Goal: Information Seeking & Learning: Learn about a topic

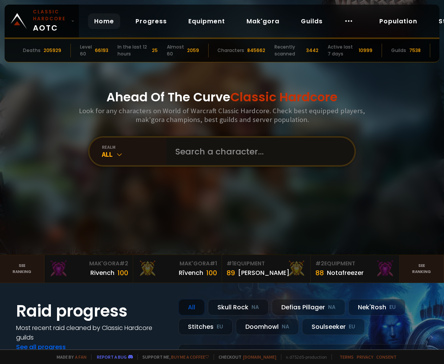
click at [187, 153] on input "text" at bounding box center [258, 152] width 174 height 28
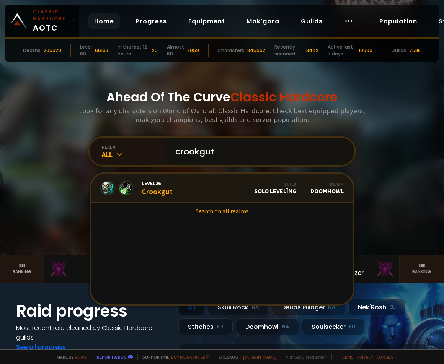
type input "crookgut"
click at [210, 186] on link "Level 26 Crookgut Guild Solo Levelîng Realm Doomhowl" at bounding box center [222, 188] width 262 height 29
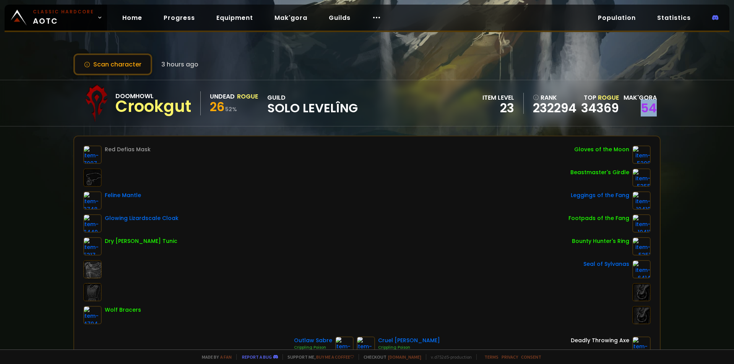
drag, startPoint x: 656, startPoint y: 108, endPoint x: 625, endPoint y: 108, distance: 31.4
click at [443, 108] on div "Doomhowl Crookgut Undead Rogue 26 52 % guild Solo Levelîng item level 23 rank 2…" at bounding box center [367, 103] width 734 height 47
click at [443, 108] on div "54" at bounding box center [640, 107] width 33 height 11
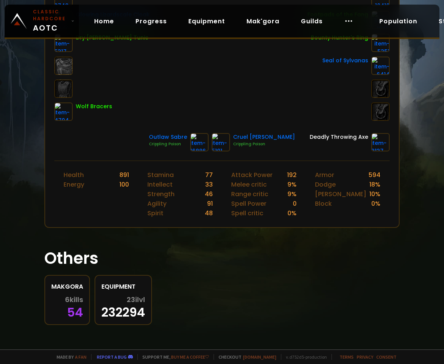
scroll to position [210, 0]
click at [77, 311] on div "6 kills 54" at bounding box center [67, 307] width 32 height 22
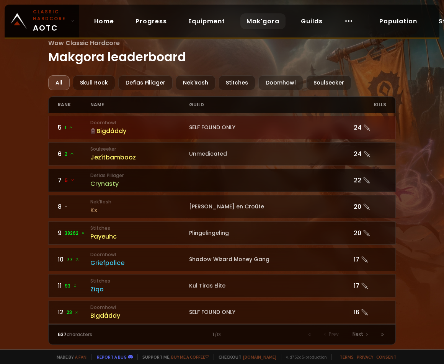
scroll to position [115, 0]
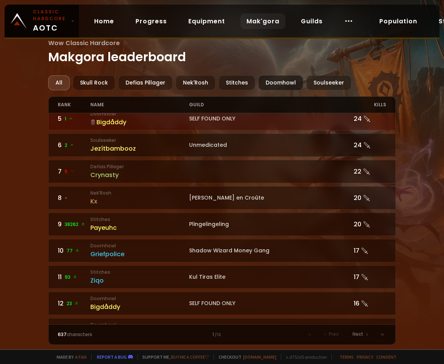
click at [268, 78] on div "Doomhowl" at bounding box center [280, 82] width 45 height 15
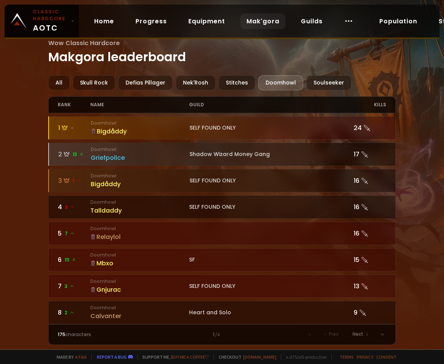
click at [121, 119] on div at bounding box center [222, 128] width 347 height 23
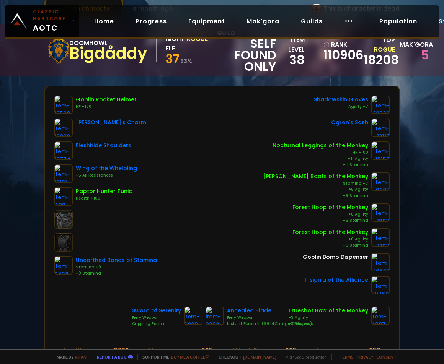
scroll to position [76, 0]
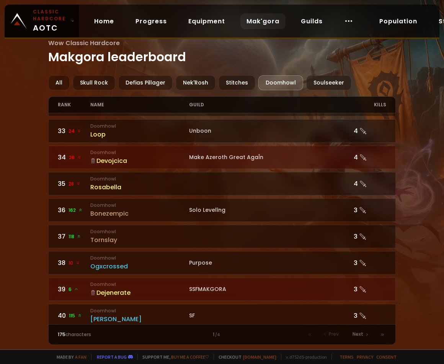
scroll to position [803, 0]
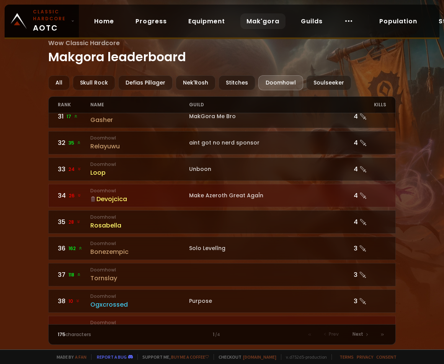
click at [116, 199] on div "Devojcica" at bounding box center [139, 199] width 99 height 10
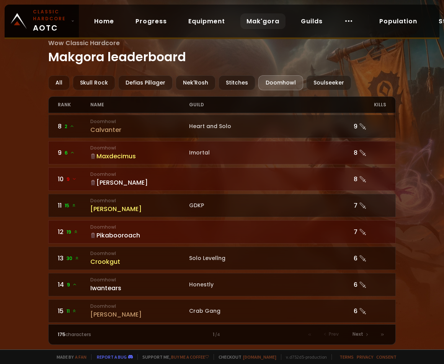
scroll to position [191, 0]
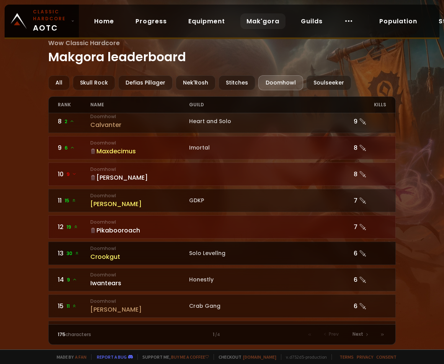
click at [189, 257] on div "Solo Levelîng" at bounding box center [271, 253] width 164 height 8
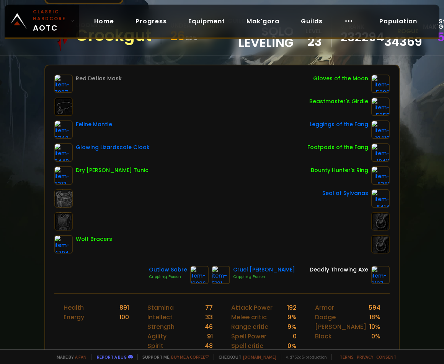
scroll to position [76, 0]
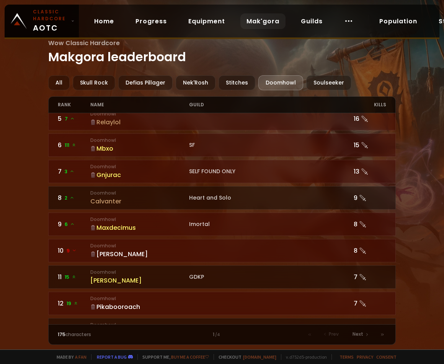
scroll to position [153, 0]
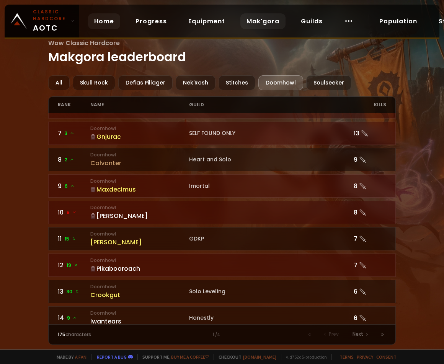
click at [90, 22] on link "Home" at bounding box center [104, 21] width 32 height 16
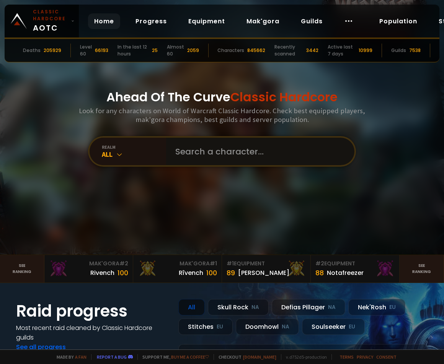
click at [223, 149] on input "text" at bounding box center [258, 152] width 174 height 28
type input "m"
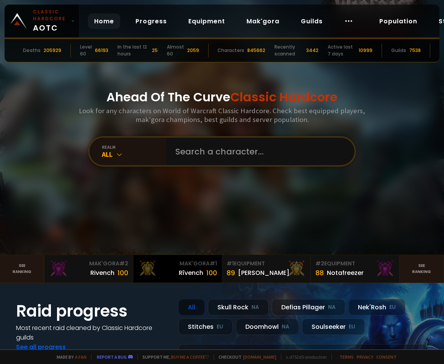
click at [170, 278] on div "Rîvench 100" at bounding box center [177, 273] width 79 height 10
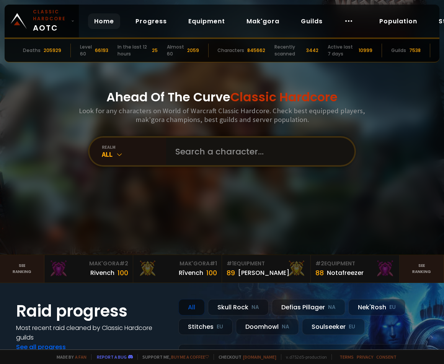
click at [175, 156] on input "text" at bounding box center [258, 152] width 174 height 28
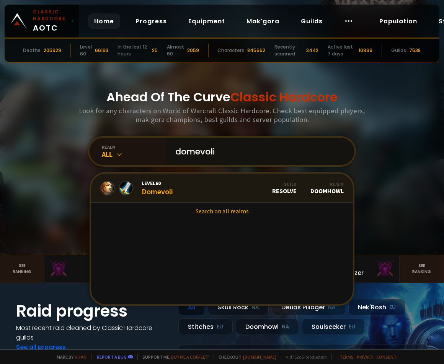
type input "domevoli"
click at [201, 182] on link "Level 60 Domevoli Guild Resolve Realm Doomhowl" at bounding box center [222, 188] width 262 height 29
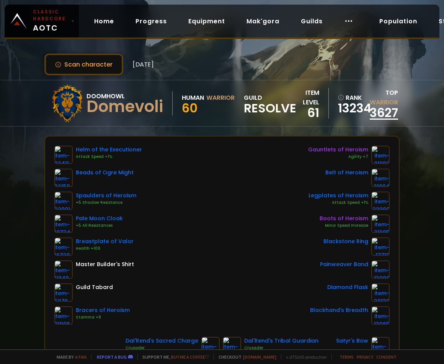
click at [387, 106] on link "3627" at bounding box center [383, 112] width 28 height 17
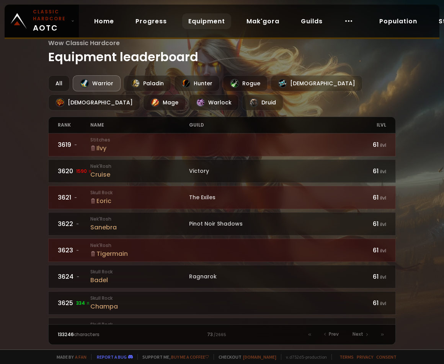
scroll to position [459, 0]
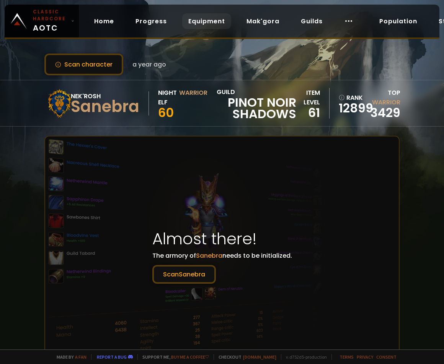
click at [204, 17] on link "Equipment" at bounding box center [206, 21] width 49 height 16
